Goal: Navigation & Orientation: Understand site structure

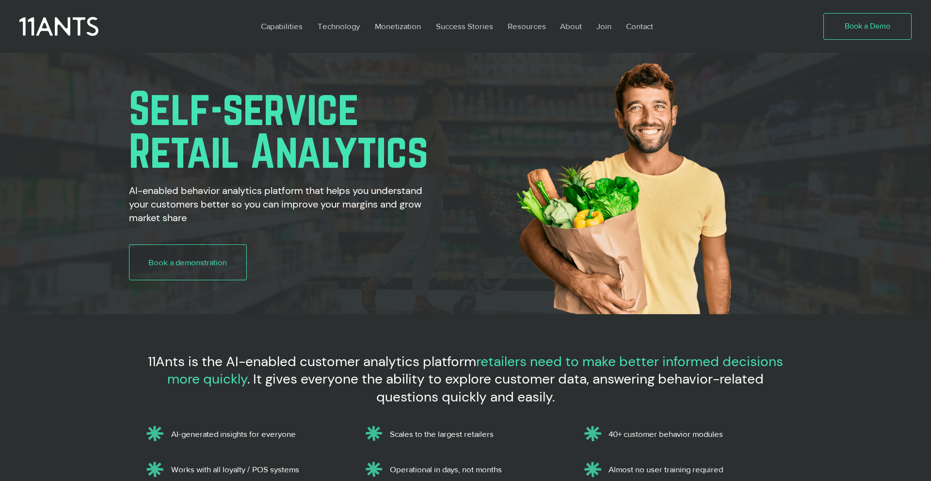
scroll to position [597, 0]
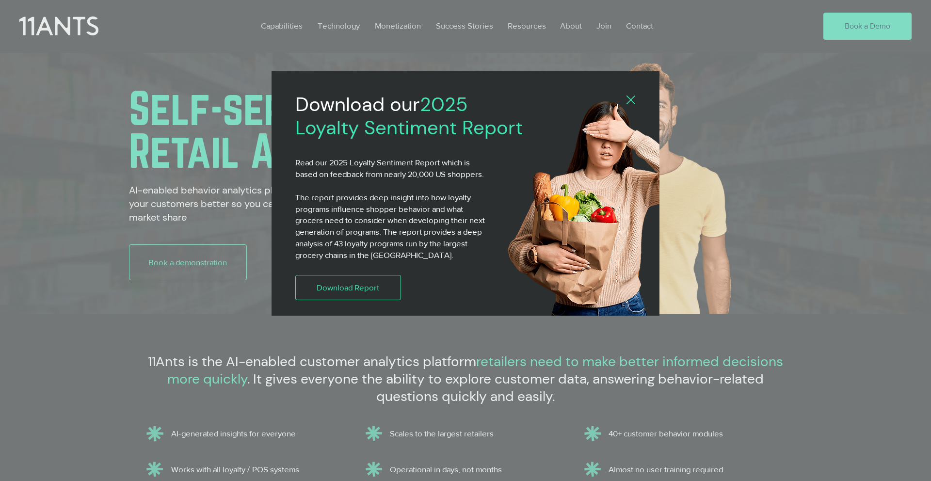
click at [613, 45] on div "2025 Loyalty Sentiment Report" at bounding box center [465, 240] width 931 height 481
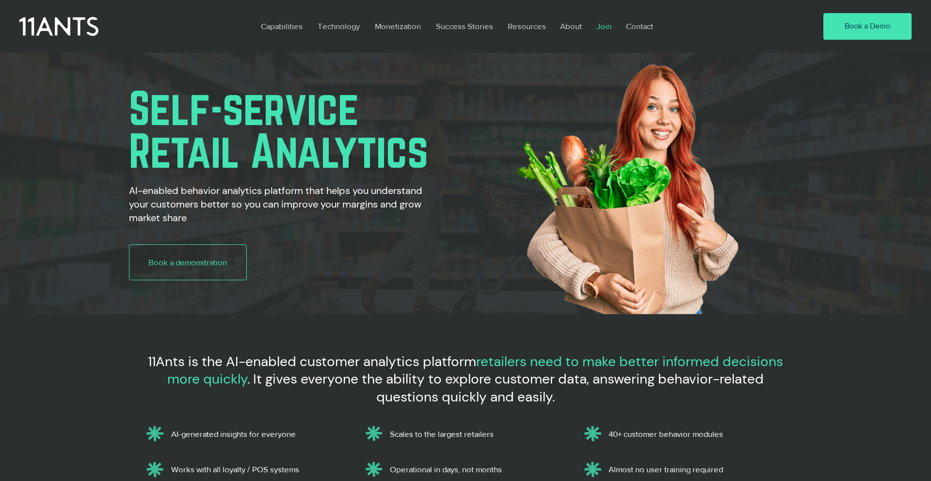
click at [605, 30] on p "Join" at bounding box center [603, 26] width 25 height 22
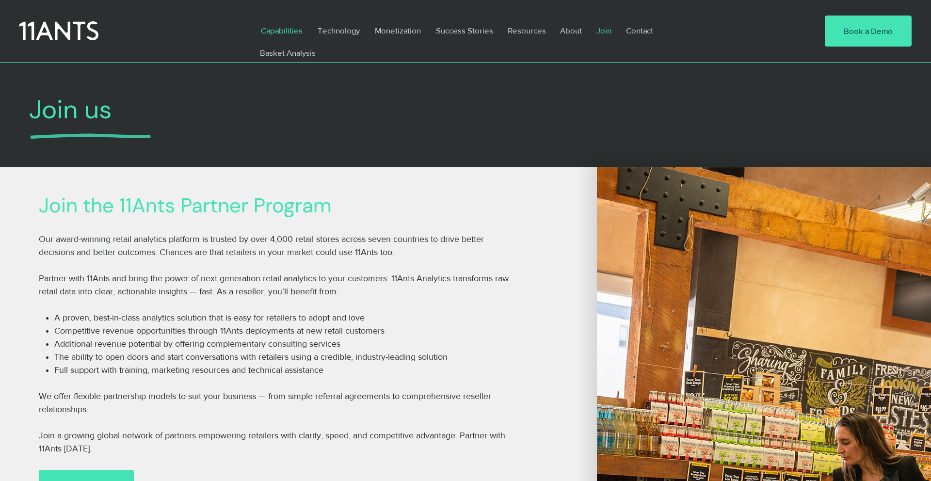
click at [285, 31] on p "Capabilities" at bounding box center [281, 30] width 51 height 22
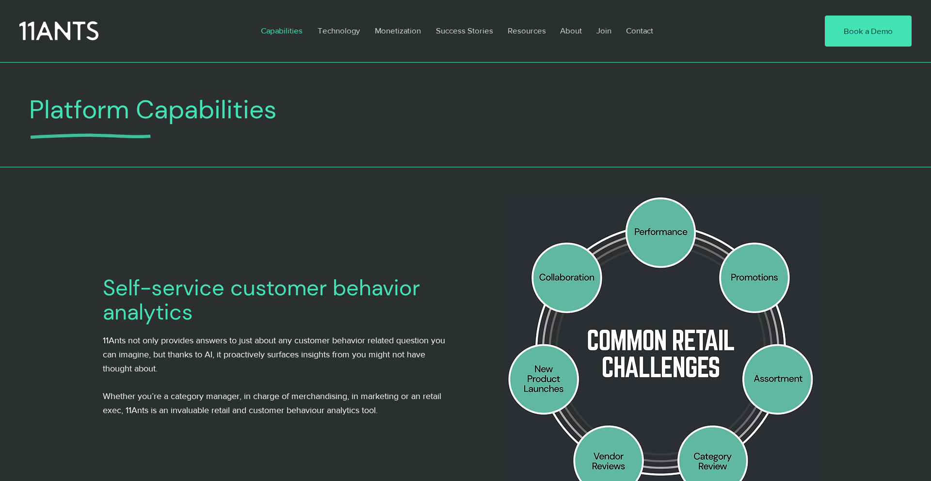
scroll to position [597, 0]
click at [607, 35] on p "Join" at bounding box center [603, 30] width 25 height 22
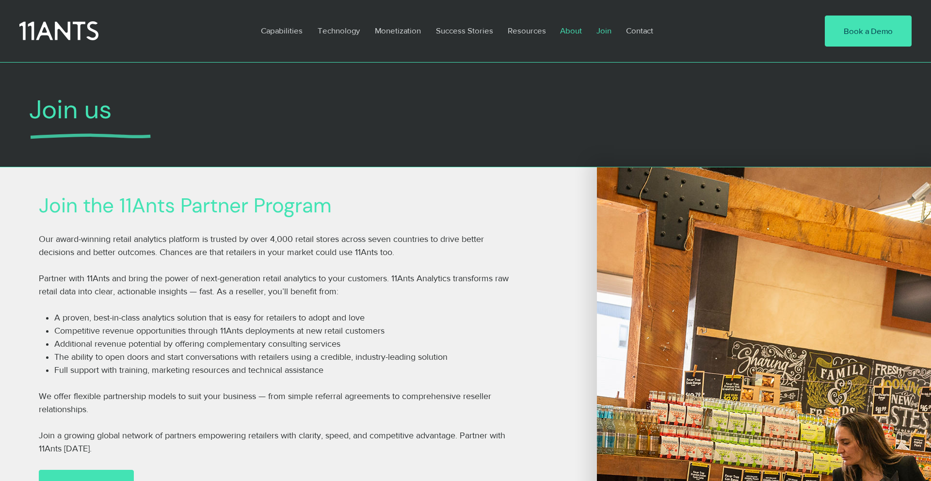
scroll to position [597, 0]
click at [565, 33] on p "About" at bounding box center [571, 30] width 32 height 22
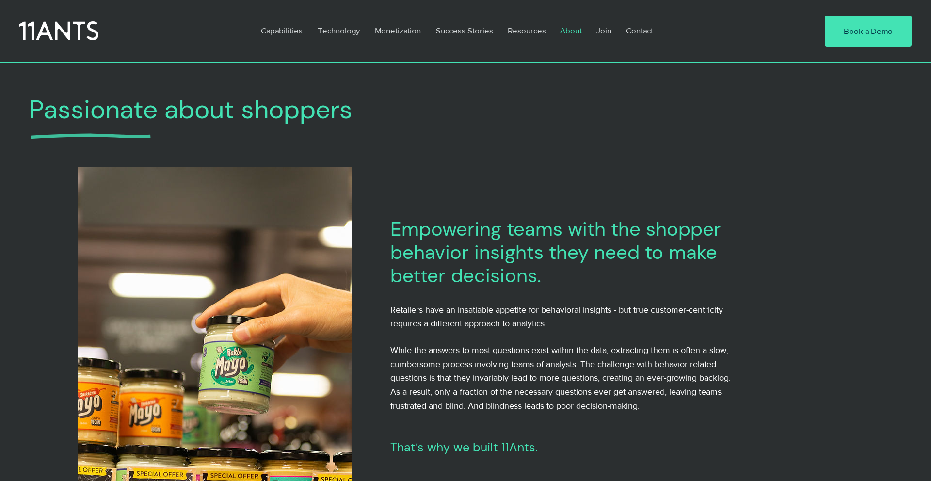
scroll to position [597, 0]
click at [470, 31] on p "Success Stories" at bounding box center [464, 30] width 67 height 22
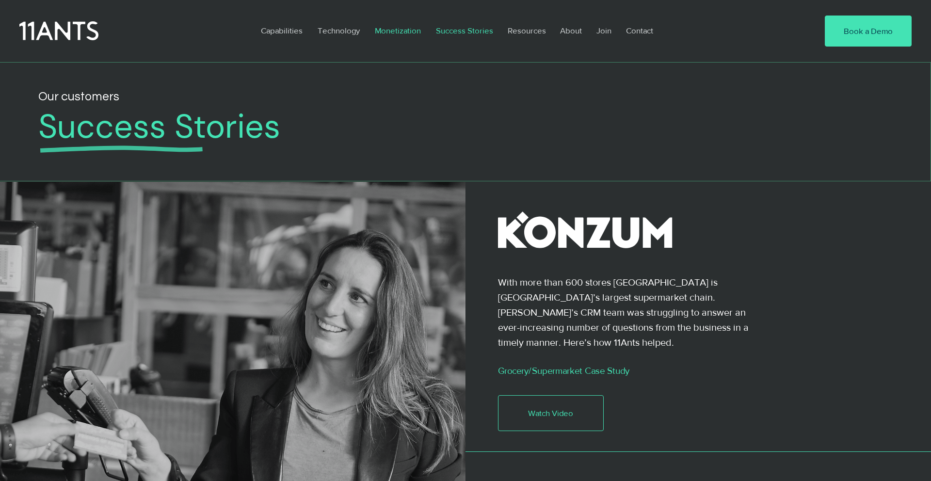
scroll to position [597, 0]
click at [402, 32] on p "Monetization" at bounding box center [398, 30] width 56 height 22
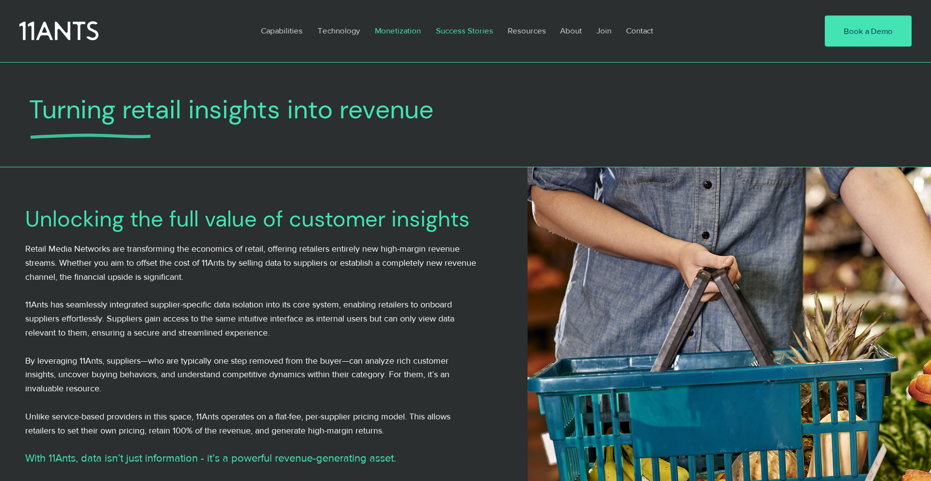
scroll to position [597, 0]
click at [457, 31] on p "Success Stories" at bounding box center [464, 30] width 67 height 22
